Goal: Find specific page/section: Find specific page/section

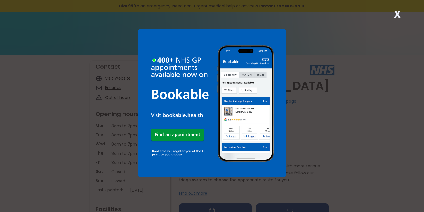
click at [398, 12] on strong "X" at bounding box center [396, 14] width 7 height 14
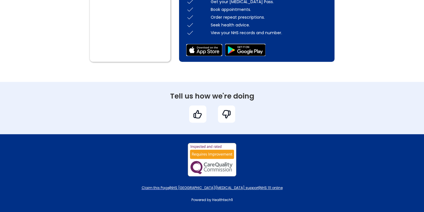
scroll to position [443, 0]
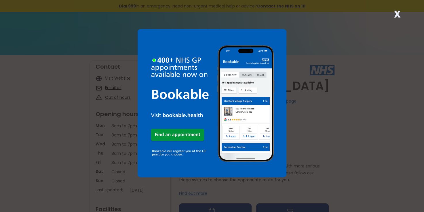
click at [395, 11] on strong "X" at bounding box center [396, 14] width 7 height 14
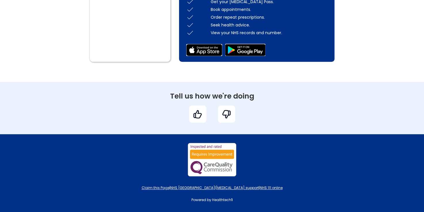
scroll to position [443, 0]
